Goal: Download file/media

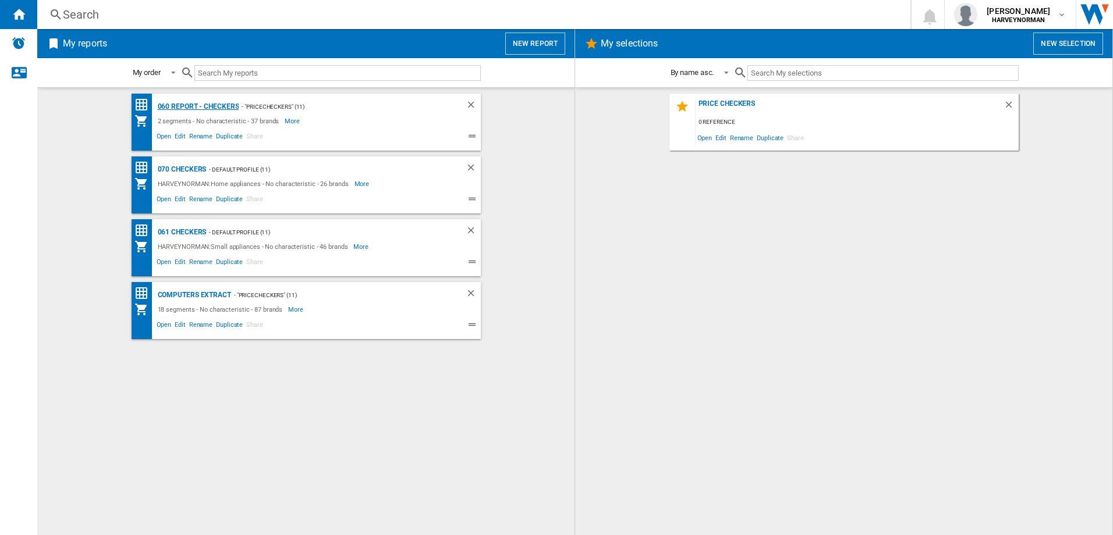
click at [197, 104] on div "060 report - Checkers" at bounding box center [197, 107] width 84 height 15
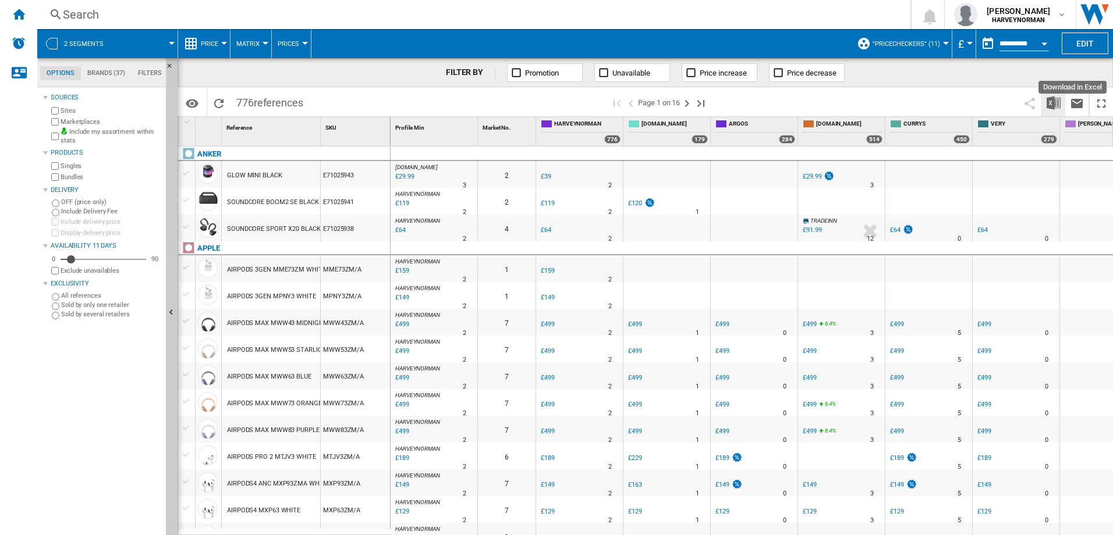
click at [1054, 104] on img "Download in Excel" at bounding box center [1053, 103] width 14 height 14
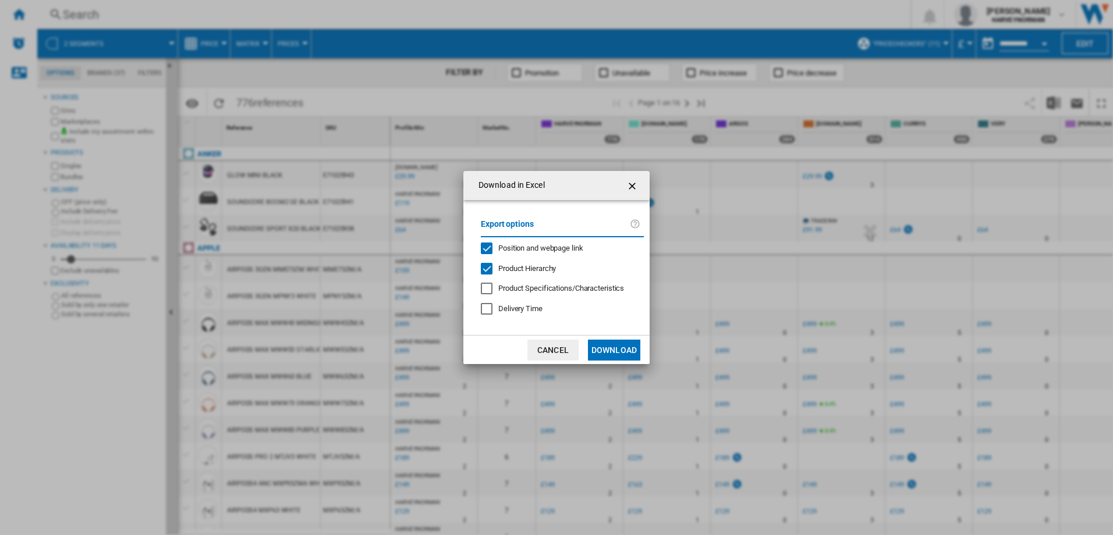
click at [619, 350] on button "Download" at bounding box center [614, 350] width 52 height 21
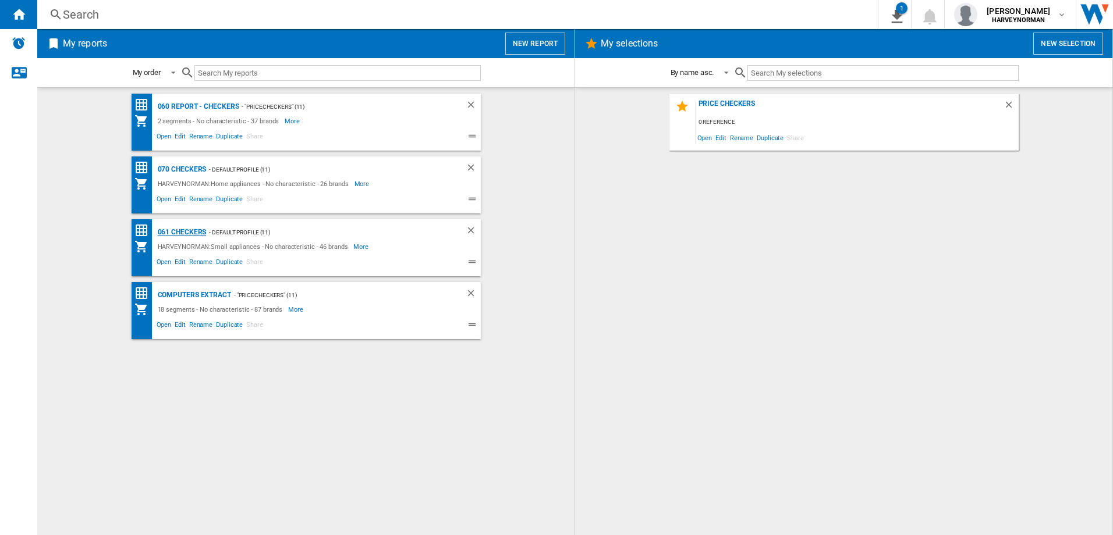
click at [185, 229] on div "061 Checkers" at bounding box center [181, 232] width 52 height 15
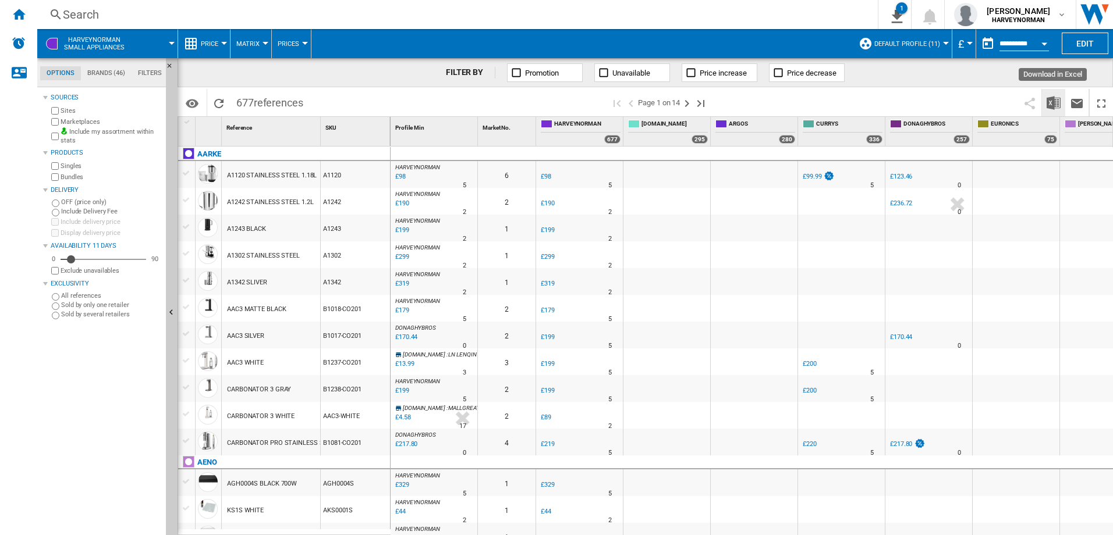
click at [1056, 104] on img "Download in Excel" at bounding box center [1053, 103] width 14 height 14
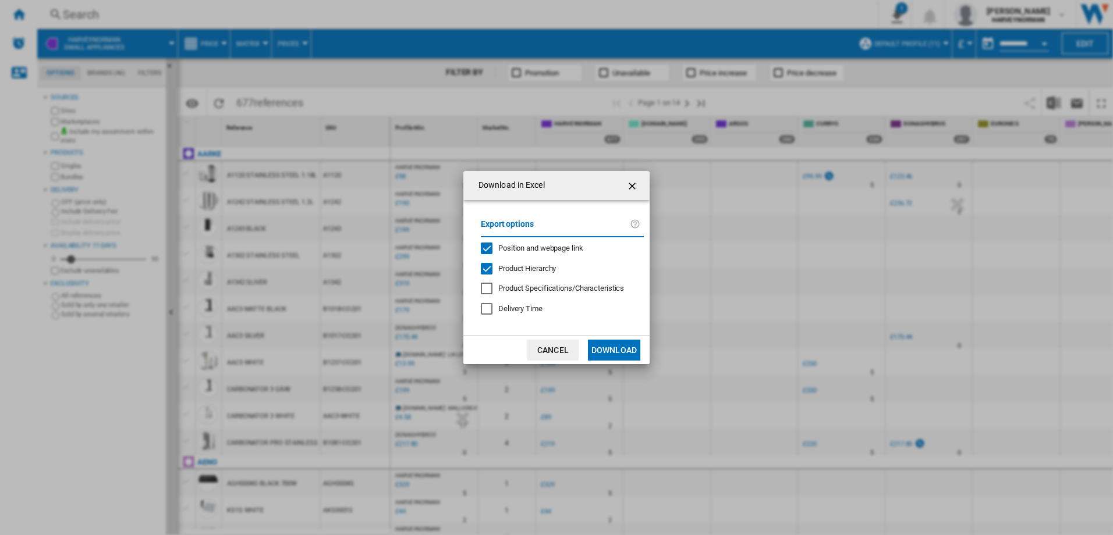
click at [628, 347] on button "Download" at bounding box center [614, 350] width 52 height 21
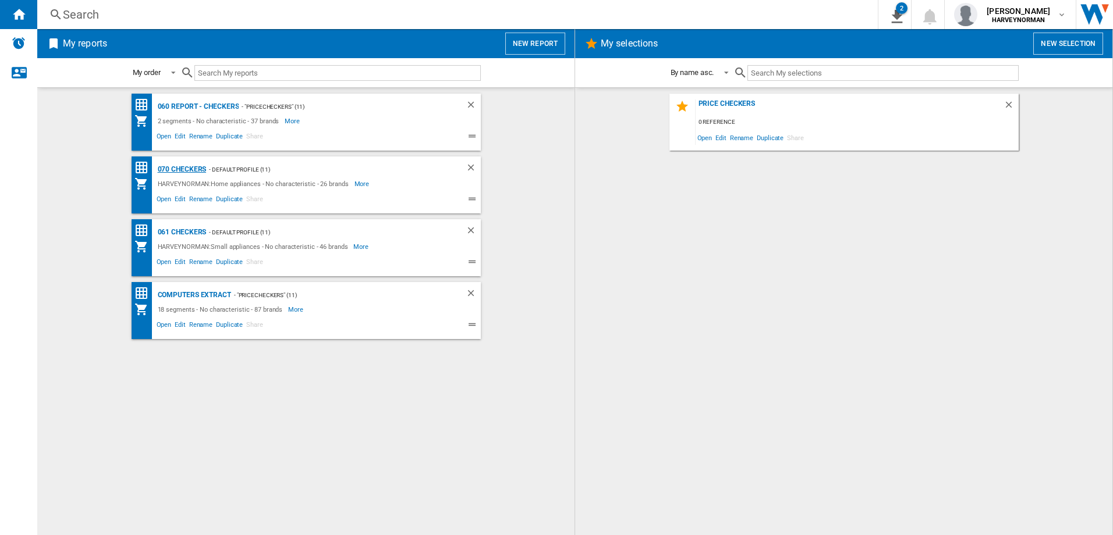
click at [171, 170] on div "070 Checkers" at bounding box center [181, 169] width 52 height 15
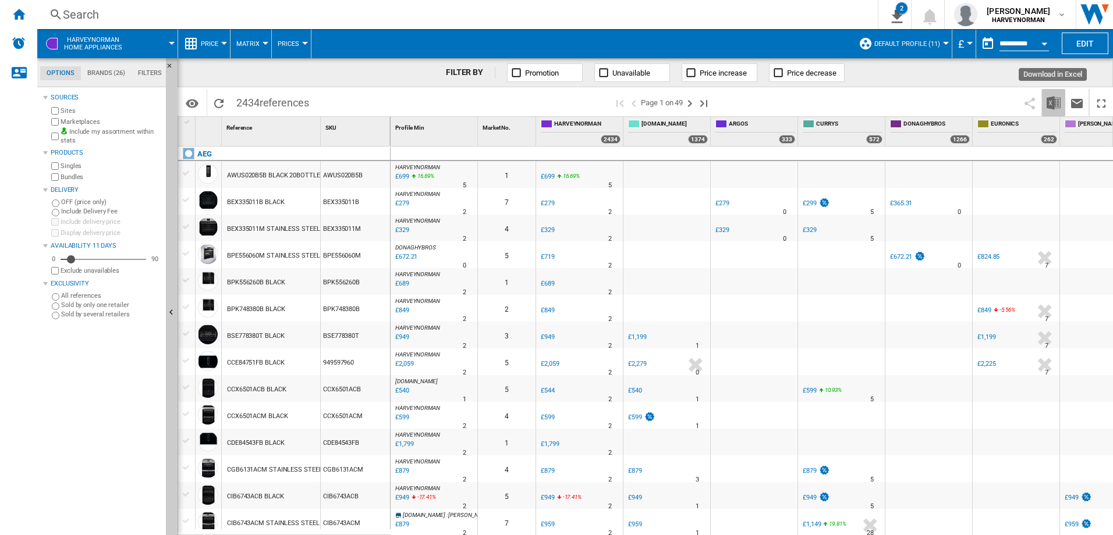
click at [1058, 102] on img "Download in Excel" at bounding box center [1053, 103] width 14 height 14
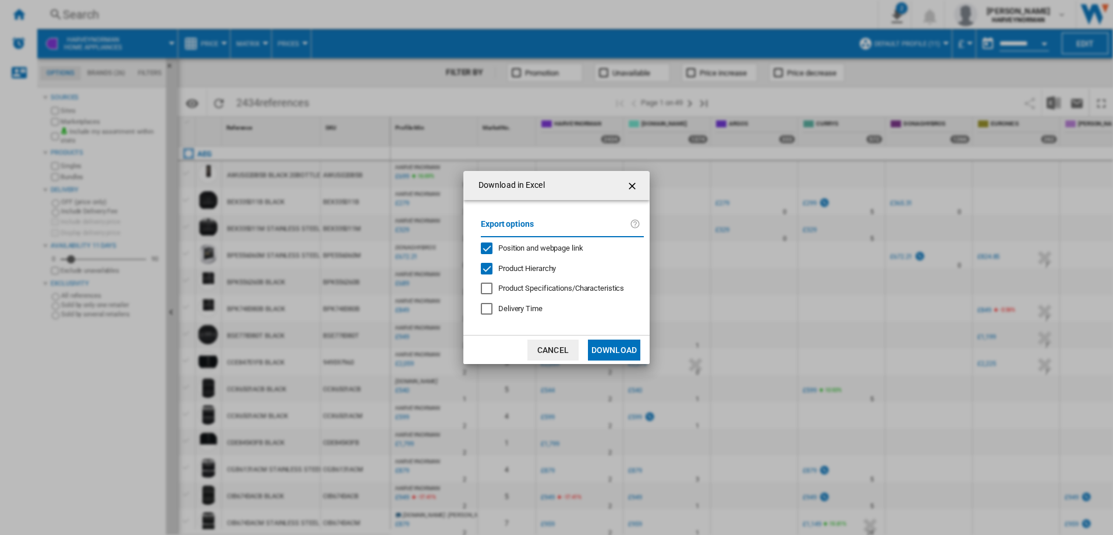
click at [624, 345] on button "Download" at bounding box center [614, 350] width 52 height 21
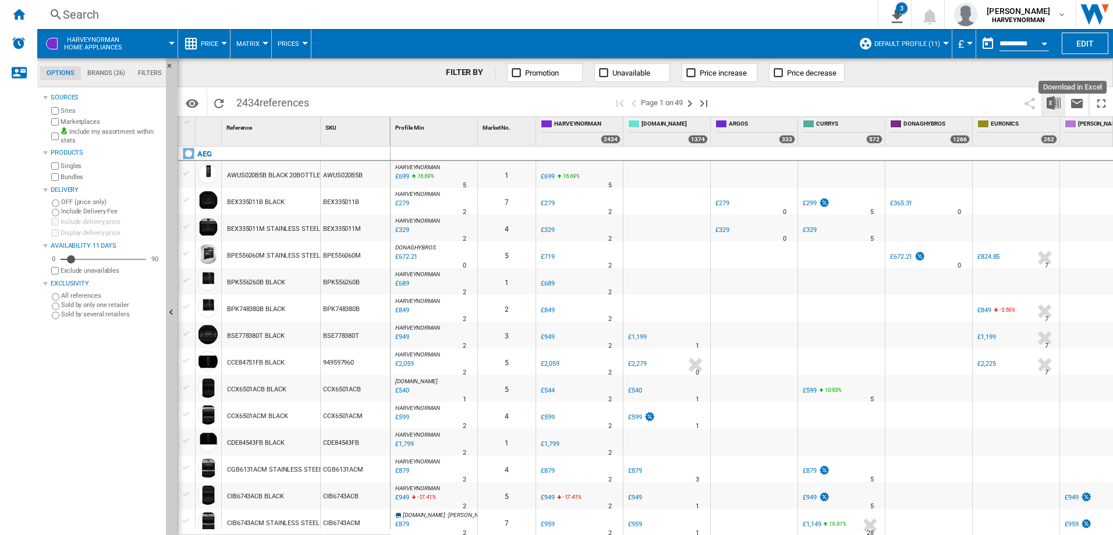
click at [1057, 105] on img "Download in Excel" at bounding box center [1053, 103] width 14 height 14
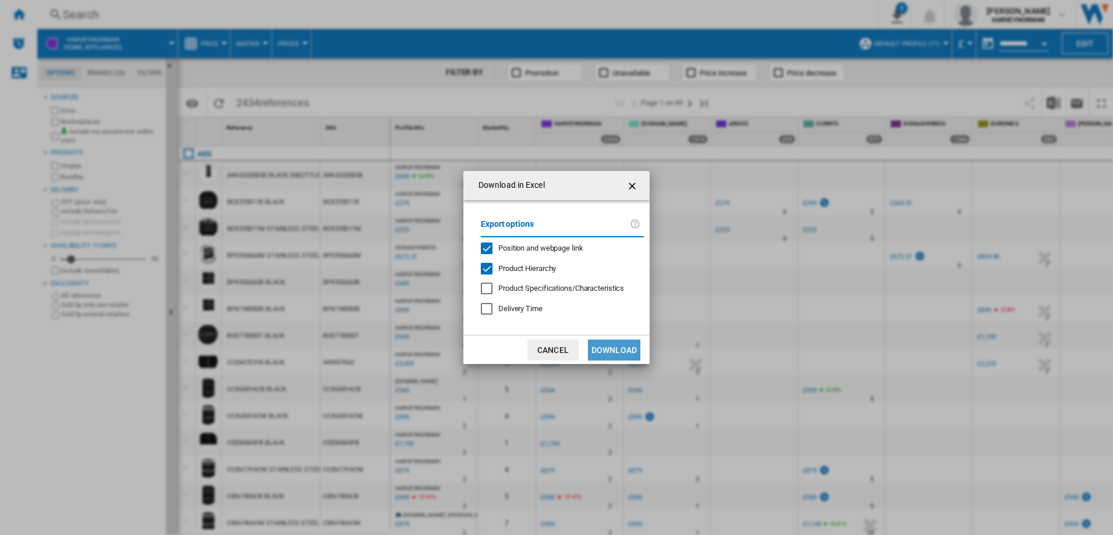
click at [622, 351] on button "Download" at bounding box center [614, 350] width 52 height 21
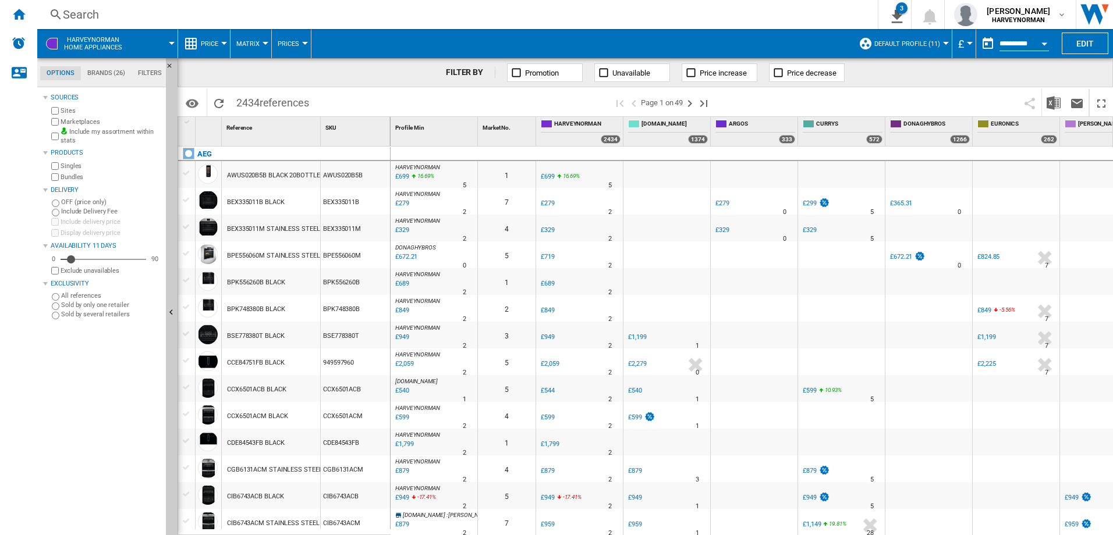
click at [340, 14] on div "Search" at bounding box center [455, 14] width 784 height 16
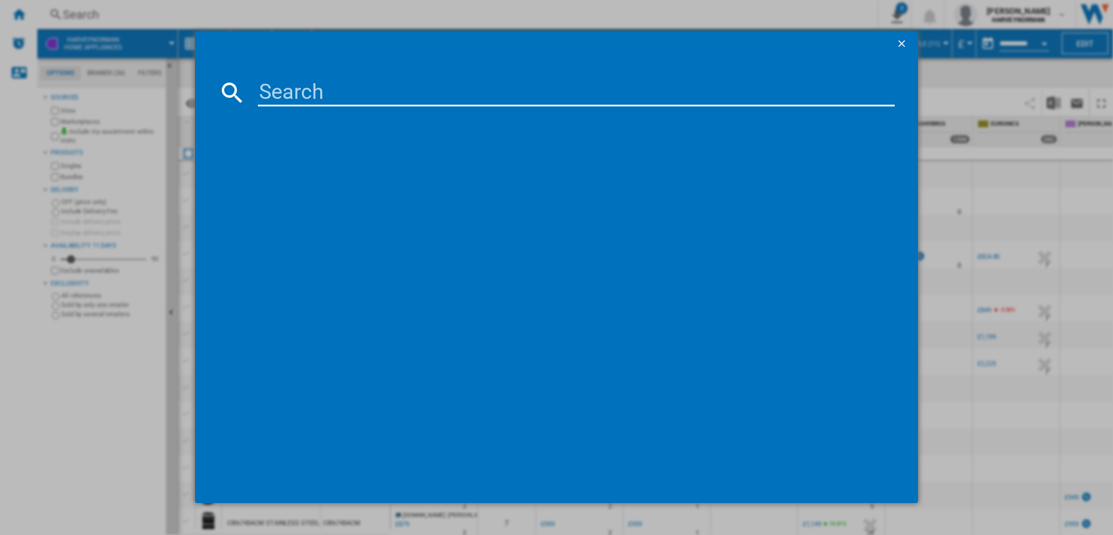
click at [902, 46] on ng-md-icon "getI18NText('BUTTONS.CLOSE_DIALOG')" at bounding box center [903, 45] width 14 height 14
